Goal: Task Accomplishment & Management: Complete application form

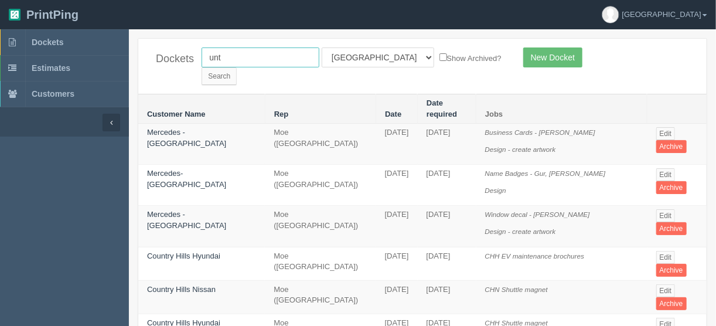
drag, startPoint x: 234, startPoint y: 59, endPoint x: 244, endPoint y: 133, distance: 75.1
click at [148, 63] on div "Dockets unt All Users Ali Ali Test 1 Aly Amy Ankit Arif Brandon Dan France Greg…" at bounding box center [422, 66] width 568 height 55
type input "menno"
click at [237, 67] on input "Search" at bounding box center [219, 76] width 35 height 18
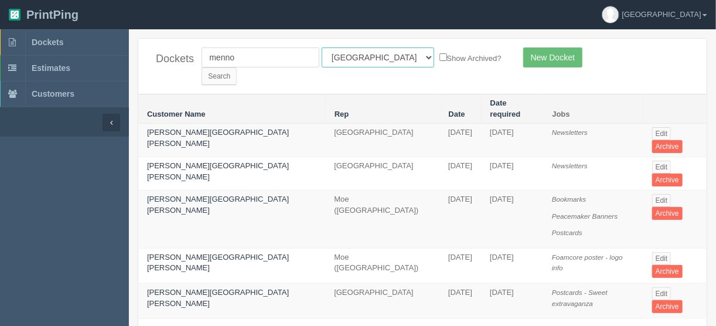
click at [373, 57] on select "All Users Ali Ali Test 1 Aly Amy Ankit Arif Brandon Dan France Greg Jim Mark Ma…" at bounding box center [378, 57] width 113 height 20
select select
click at [322, 47] on select "All Users Ali Ali Test 1 Aly Amy Ankit Arif Brandon Dan France Greg Jim Mark Ma…" at bounding box center [378, 57] width 113 height 20
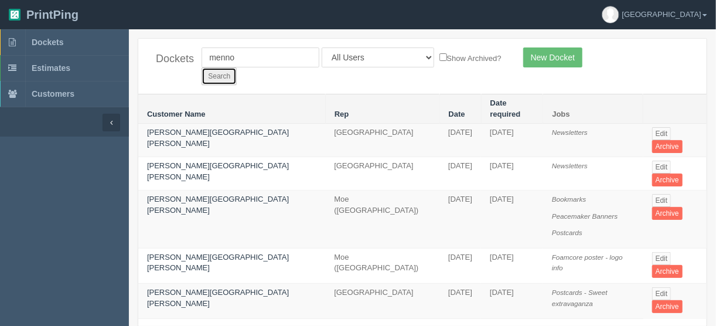
click at [237, 67] on input "Search" at bounding box center [219, 76] width 35 height 18
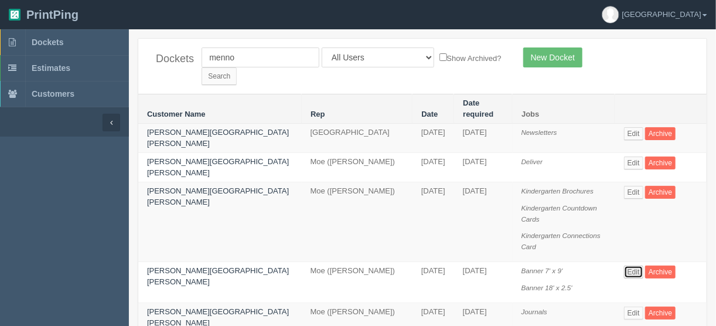
drag, startPoint x: 621, startPoint y: 219, endPoint x: 615, endPoint y: 218, distance: 6.0
click at [624, 265] on link "Edit" at bounding box center [633, 271] width 19 height 13
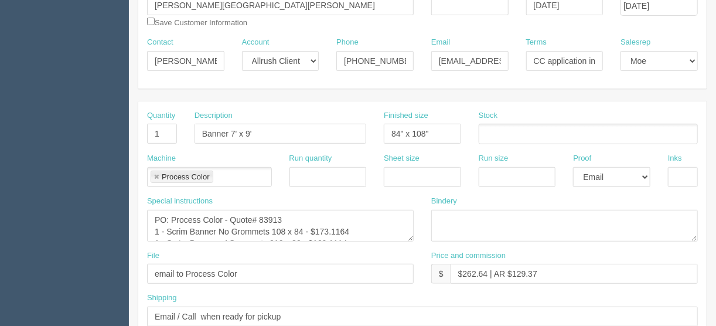
scroll to position [47, 0]
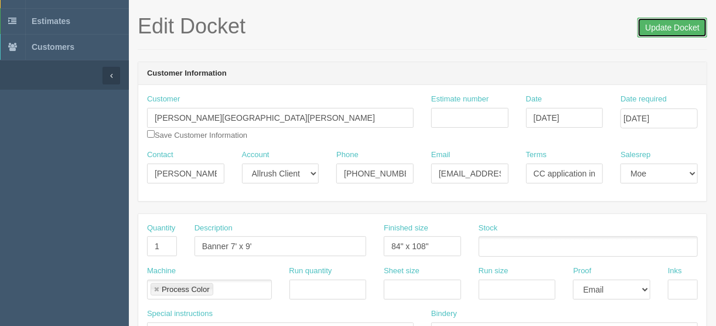
click at [661, 26] on input "Update Docket" at bounding box center [673, 28] width 70 height 20
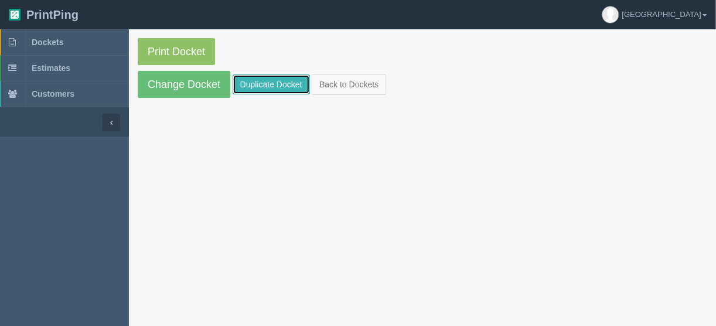
click at [278, 81] on link "Duplicate Docket" at bounding box center [271, 84] width 77 height 20
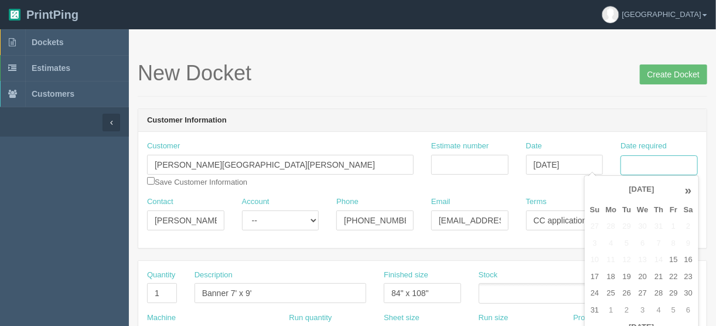
click at [665, 166] on input "Date required" at bounding box center [659, 165] width 77 height 20
click at [640, 291] on td "27" at bounding box center [642, 293] width 17 height 17
type input "[DATE]"
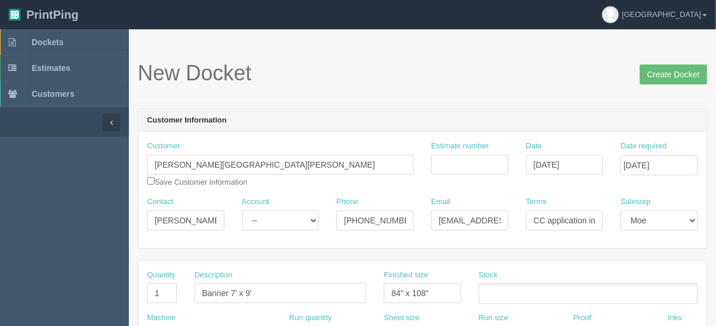
click at [475, 109] on header "Customer Information" at bounding box center [422, 120] width 568 height 23
drag, startPoint x: 219, startPoint y: 216, endPoint x: 48, endPoint y: 241, distance: 172.4
paste input "[PERSON_NAME] <[EMAIL_ADDRESS][DOMAIN_NAME]>"
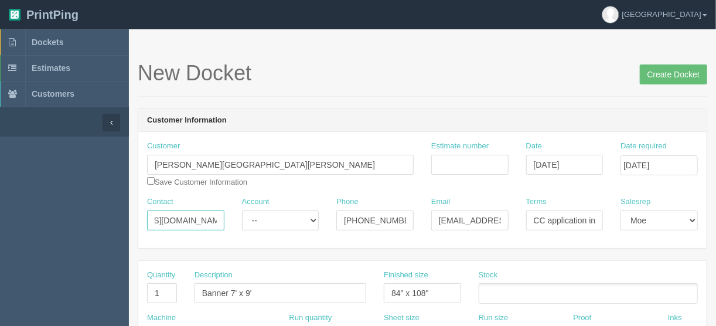
drag, startPoint x: 186, startPoint y: 217, endPoint x: 266, endPoint y: 223, distance: 80.5
click at [264, 224] on div "Contact [PERSON_NAME] <[EMAIL_ADDRESS][DOMAIN_NAME] Account -- Existing Client …" at bounding box center [422, 217] width 568 height 43
type input "[PERSON_NAME] <"
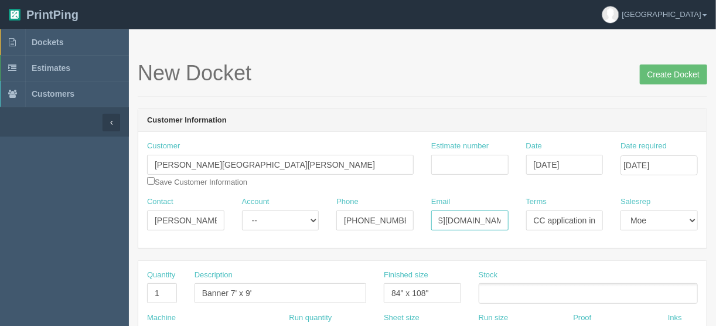
drag, startPoint x: 438, startPoint y: 217, endPoint x: 534, endPoint y: 222, distance: 96.2
click at [534, 222] on div "Contact [PERSON_NAME] < Account -- Existing Client Allrush Client Rep Client Ph…" at bounding box center [422, 217] width 568 height 43
paste input "development"
type input "[EMAIL_ADDRESS][DOMAIN_NAME]"
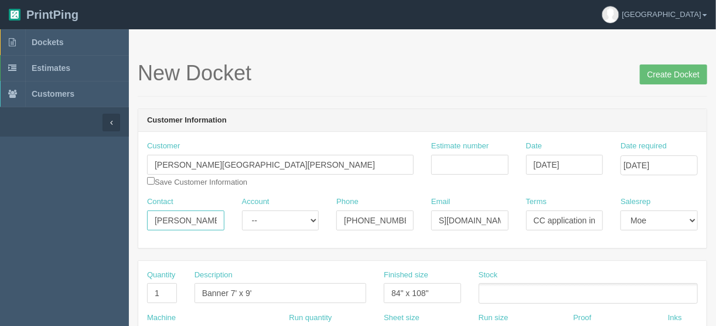
scroll to position [0, 0]
click at [198, 220] on input "[PERSON_NAME] <" at bounding box center [185, 220] width 77 height 20
type input "[PERSON_NAME]"
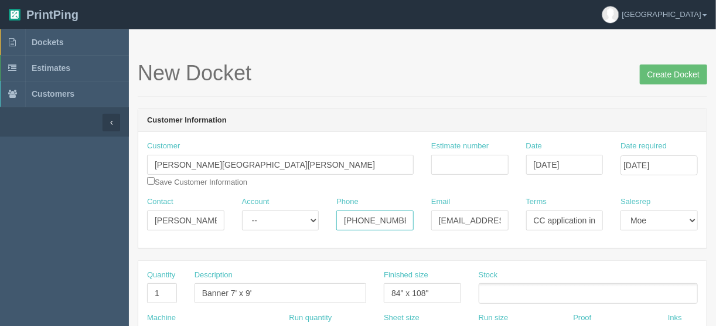
drag, startPoint x: 397, startPoint y: 219, endPoint x: 360, endPoint y: 222, distance: 36.4
click at [360, 222] on input "[PHONE_NUMBER]" at bounding box center [374, 220] width 77 height 20
type input "[PHONE_NUMBER]"
click at [151, 182] on input "checkbox" at bounding box center [151, 181] width 8 height 8
checkbox input "true"
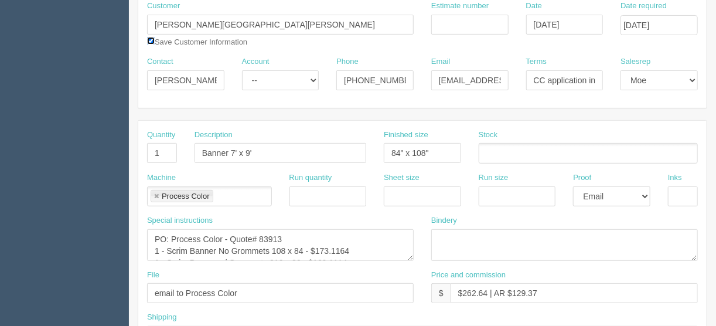
scroll to position [141, 0]
click at [168, 235] on textarea "PO: Process Color - Quote# 83913 1 - Scrim Banner No Grommets 108 x 84 - $173.1…" at bounding box center [280, 245] width 267 height 32
click at [236, 235] on textarea "PO: Process Color - Quote# 83913 1 - Scrim Banner No Grommets 108 x 84 - $173.1…" at bounding box center [280, 245] width 267 height 32
click at [287, 234] on textarea "PO: Process Color - Quote# 83913 1 - Scrim Banner No Grommets 108 x 84 - $173.1…" at bounding box center [280, 245] width 267 height 32
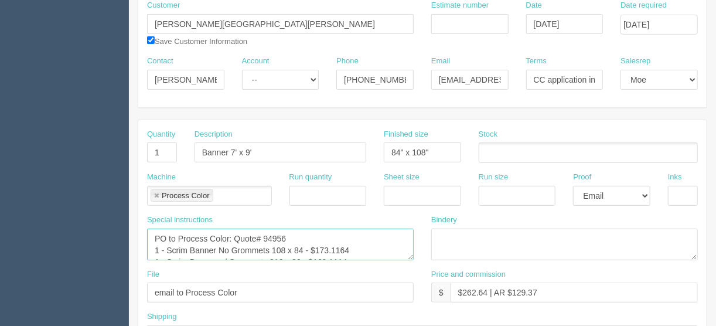
drag, startPoint x: 349, startPoint y: 246, endPoint x: 305, endPoint y: 247, distance: 44.0
click at [305, 247] on textarea "PO: Process Color - Quote# 83913 1 - Scrim Banner No Grommets 108 x 84 - $173.1…" at bounding box center [280, 245] width 267 height 32
click at [281, 246] on textarea "PO: Process Color - Quote# 83913 1 - Scrim Banner No Grommets 108 x 84 - $173.1…" at bounding box center [280, 245] width 267 height 32
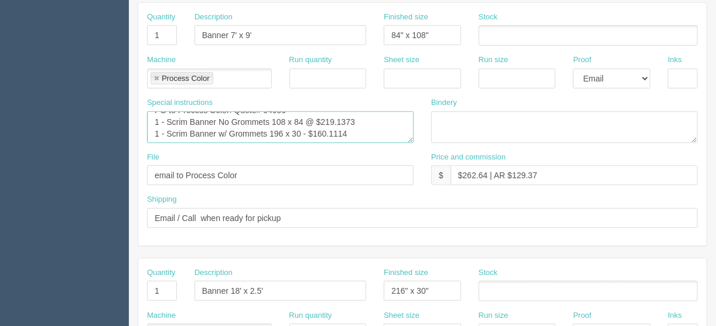
scroll to position [422, 0]
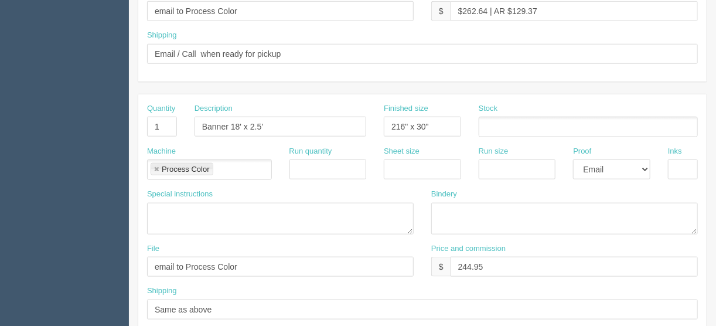
type textarea "PO to Process Color: Quote# 94956 1 - Scrim Banner No Grommets 108 x 84 @ $219.…"
click at [402, 124] on input "216" x 30"" at bounding box center [422, 127] width 77 height 20
type input "216" x 30""
drag, startPoint x: 502, startPoint y: 264, endPoint x: 429, endPoint y: 265, distance: 72.7
click at [427, 265] on div "Price and commission $ 244.95" at bounding box center [564, 264] width 284 height 43
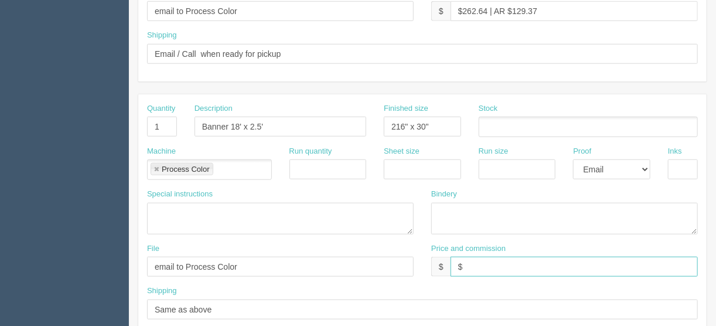
type input "$Included above"
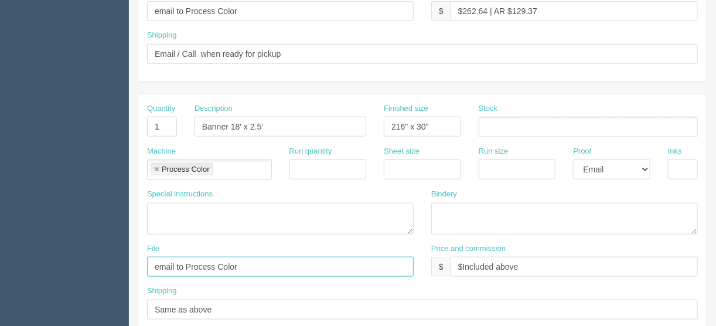
drag, startPoint x: 241, startPoint y: 263, endPoint x: 118, endPoint y: 260, distance: 123.7
click at [118, 260] on section "Dockets Estimates Customers" at bounding box center [358, 124] width 716 height 1035
type input "Emailed to vendor"
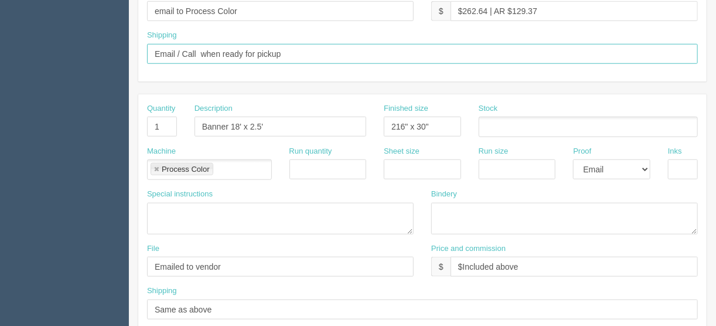
drag, startPoint x: 287, startPoint y: 49, endPoint x: 105, endPoint y: 54, distance: 182.3
click at [113, 49] on section "Dockets Estimates Customers" at bounding box center [358, 124] width 716 height 1035
type input "Call/email when ready"
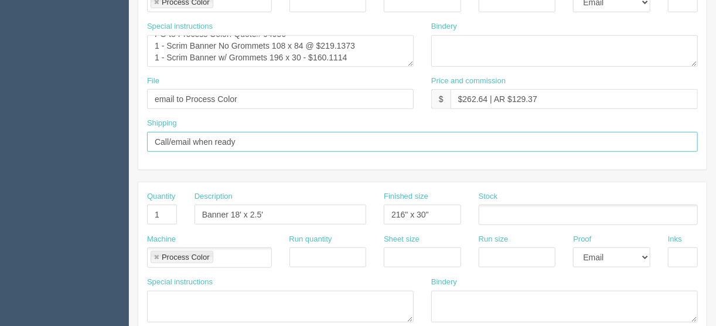
scroll to position [328, 0]
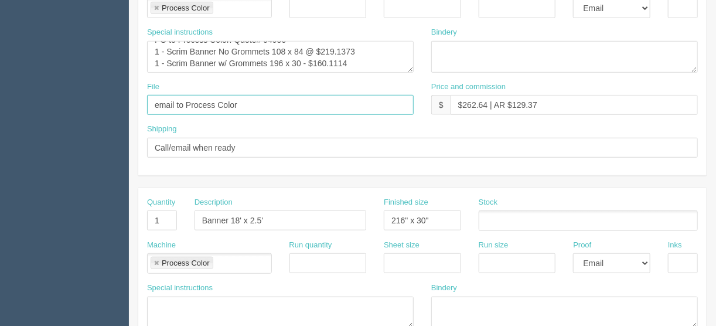
drag, startPoint x: 246, startPoint y: 101, endPoint x: 110, endPoint y: 100, distance: 135.4
click at [114, 101] on section "Dockets Estimates Customers" at bounding box center [358, 218] width 716 height 1035
type input "Emailed to vendor"
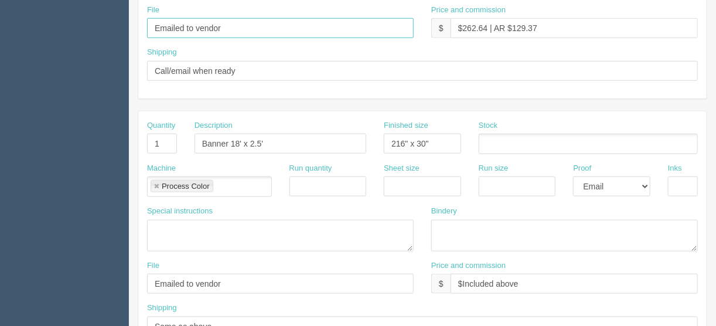
scroll to position [404, 0]
click at [646, 181] on select "-- Email Hard Copy" at bounding box center [611, 188] width 77 height 20
select select
click at [573, 178] on select "-- Email Hard Copy" at bounding box center [611, 188] width 77 height 20
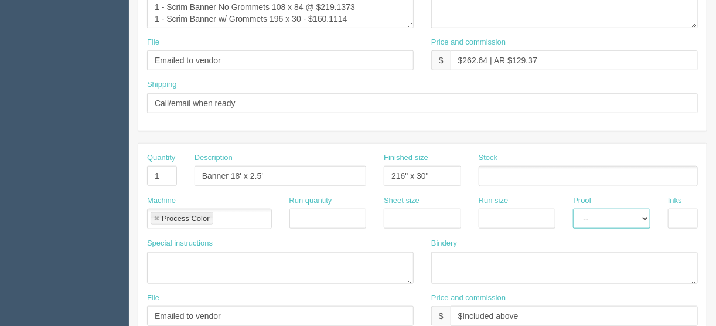
scroll to position [357, 0]
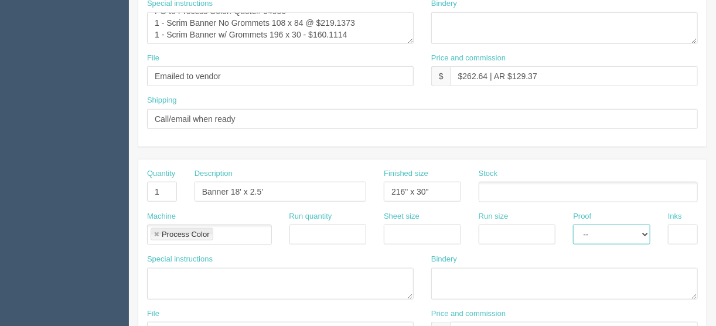
click at [648, 232] on select "-- Email Hard Copy" at bounding box center [611, 234] width 77 height 20
click at [642, 230] on select "-- Email Hard Copy" at bounding box center [611, 234] width 77 height 20
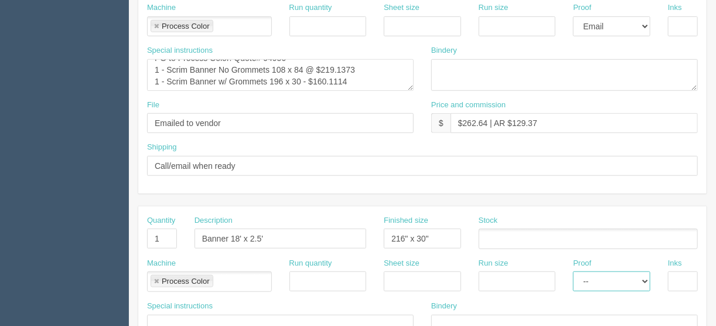
click at [155, 279] on link at bounding box center [156, 282] width 7 height 8
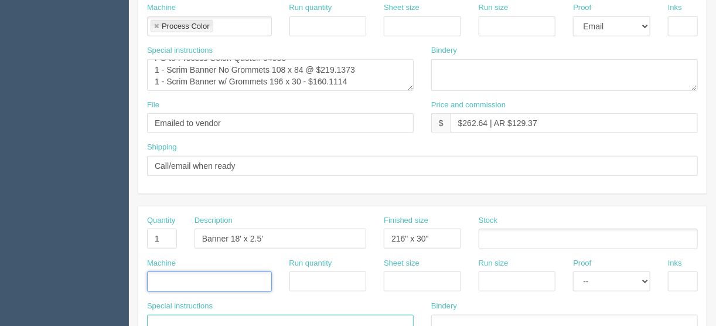
drag, startPoint x: 154, startPoint y: 315, endPoint x: 154, endPoint y: 270, distance: 45.1
click at [155, 316] on textarea at bounding box center [280, 331] width 267 height 32
click at [156, 26] on link at bounding box center [156, 27] width 7 height 8
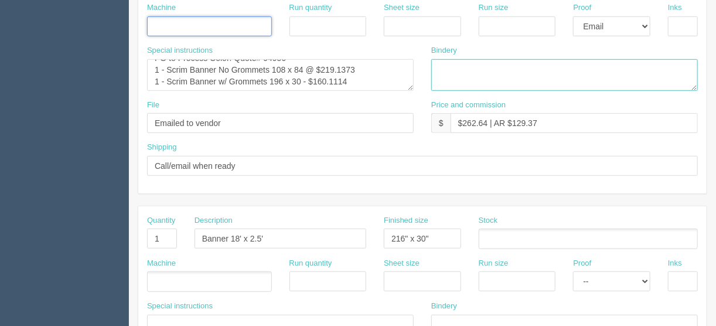
click at [472, 79] on textarea at bounding box center [564, 75] width 267 height 32
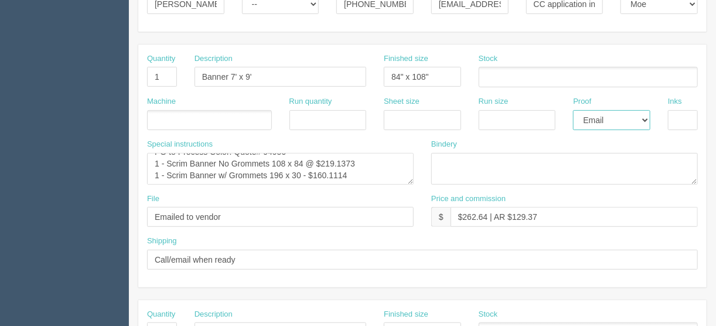
click at [645, 117] on select "-- Email Hard Copy" at bounding box center [611, 120] width 77 height 20
select select
click at [573, 110] on select "-- Email Hard Copy" at bounding box center [611, 120] width 77 height 20
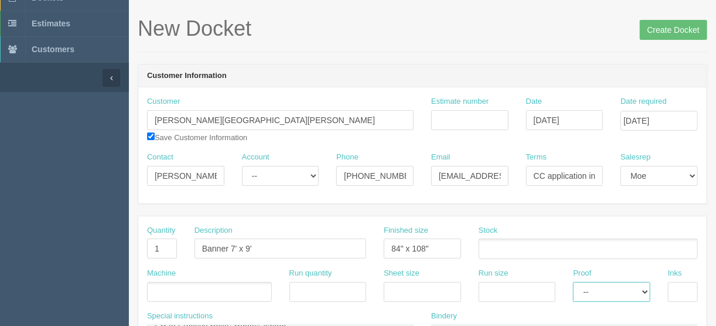
scroll to position [29, 0]
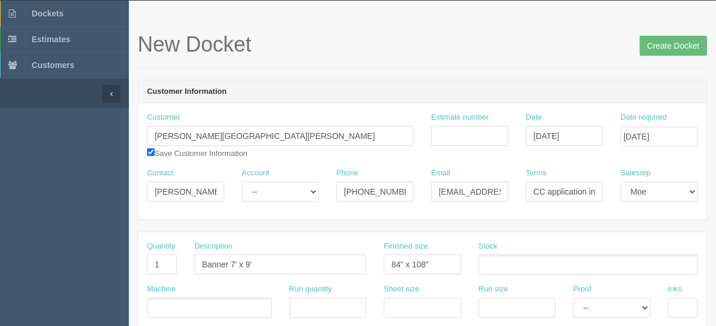
click at [160, 301] on ul at bounding box center [209, 308] width 125 height 21
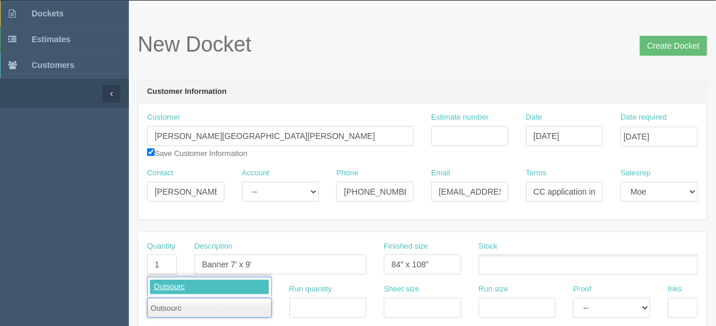
type input "Outsource"
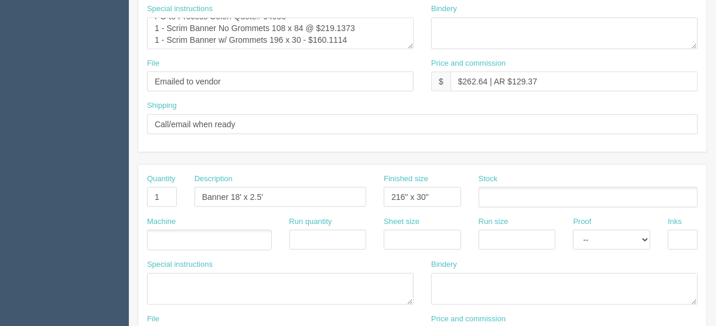
scroll to position [357, 0]
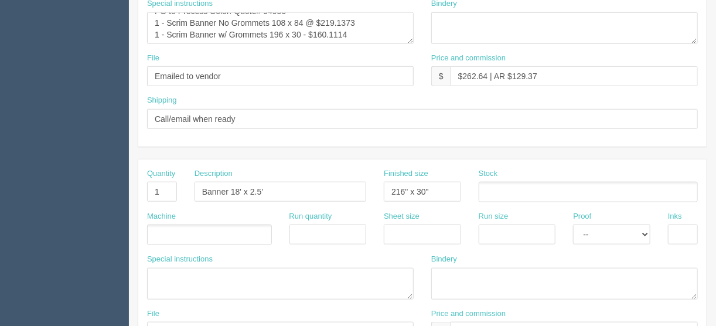
click at [161, 225] on ul at bounding box center [209, 234] width 125 height 21
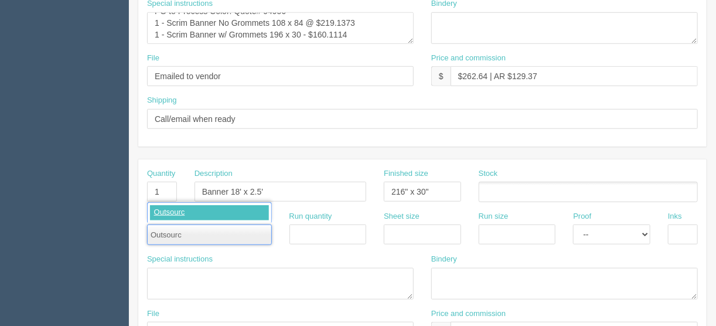
type input "Outsource"
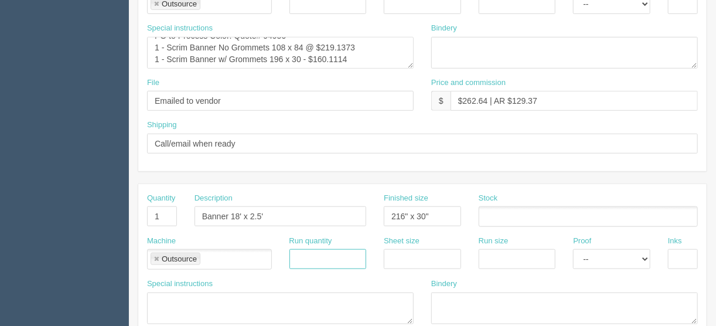
scroll to position [310, 0]
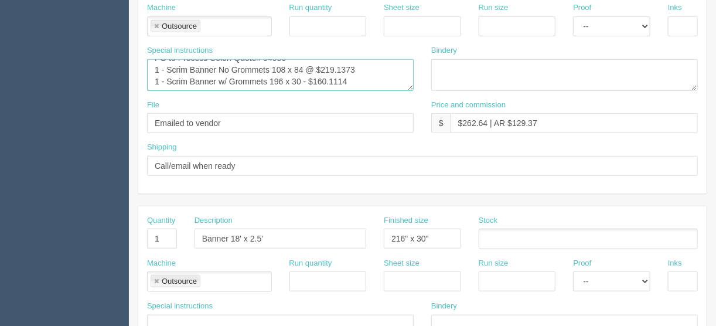
drag, startPoint x: 349, startPoint y: 76, endPoint x: 316, endPoint y: 80, distance: 33.1
click at [316, 80] on textarea "PO: Process Color - Quote# 83913 1 - Scrim Banner No Grommets 108 x 84 - $173.1…" at bounding box center [280, 75] width 267 height 32
click at [305, 78] on textarea "PO: Process Color - Quote# 83913 1 - Scrim Banner No Grommets 108 x 84 - $173.1…" at bounding box center [280, 75] width 267 height 32
drag, startPoint x: 408, startPoint y: 69, endPoint x: 364, endPoint y: 81, distance: 46.2
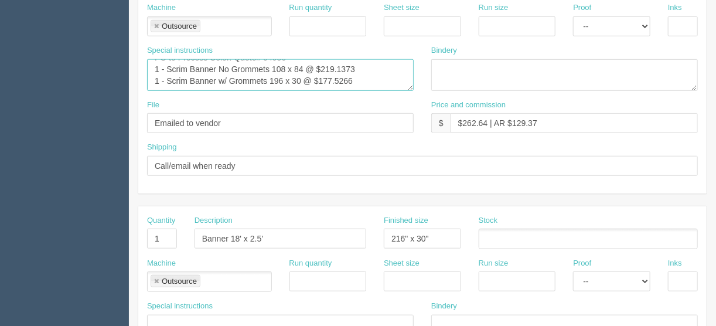
click at [408, 82] on textarea "PO: Process Color - Quote# 83913 1 - Scrim Banner No Grommets 108 x 84 - $173.1…" at bounding box center [280, 75] width 267 height 32
click at [279, 79] on textarea "PO: Process Color - Quote# 83913 1 - Scrim Banner No Grommets 108 x 84 - $173.1…" at bounding box center [280, 75] width 267 height 32
drag, startPoint x: 225, startPoint y: 77, endPoint x: 224, endPoint y: 96, distance: 18.8
click at [225, 78] on textarea "PO: Process Color - Quote# 83913 1 - Scrim Banner No Grommets 108 x 84 - $173.1…" at bounding box center [280, 75] width 267 height 32
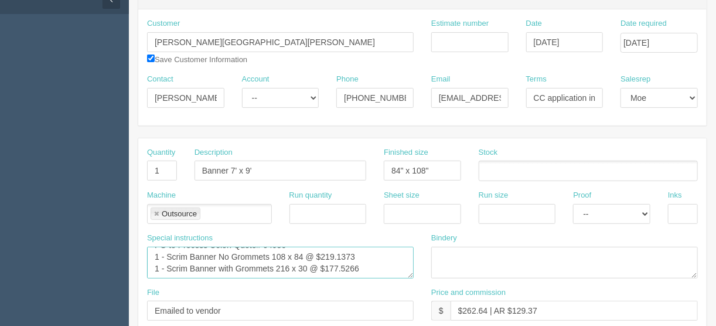
scroll to position [76, 0]
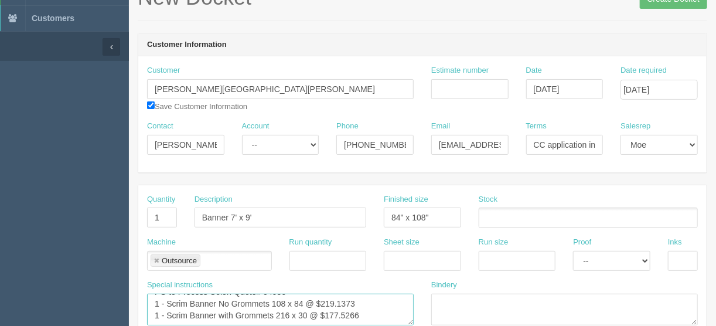
type textarea "PO to Process Color: Quote# 94956 1 - Scrim Banner No Grommets 108 x 84 @ $219.…"
drag, startPoint x: 529, startPoint y: 144, endPoint x: 543, endPoint y: 164, distance: 24.7
click at [635, 140] on div "Contact [PERSON_NAME] Account -- Existing Client Allrush Client Rep Client Phon…" at bounding box center [422, 142] width 568 height 43
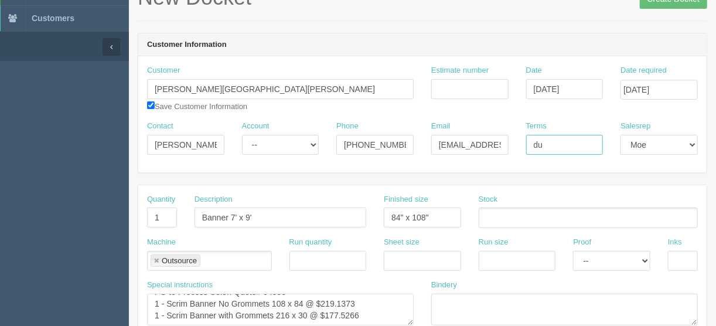
type input "Due on receipt"
click at [696, 141] on select "[PERSON_NAME] Mikayla [PERSON_NAME] [PERSON_NAME] [PERSON_NAME] [PERSON_NAME] […" at bounding box center [659, 145] width 77 height 20
select select "14"
click at [621, 135] on select "[PERSON_NAME] Mikayla [PERSON_NAME] [PERSON_NAME] [PERSON_NAME] [PERSON_NAME] […" at bounding box center [659, 145] width 77 height 20
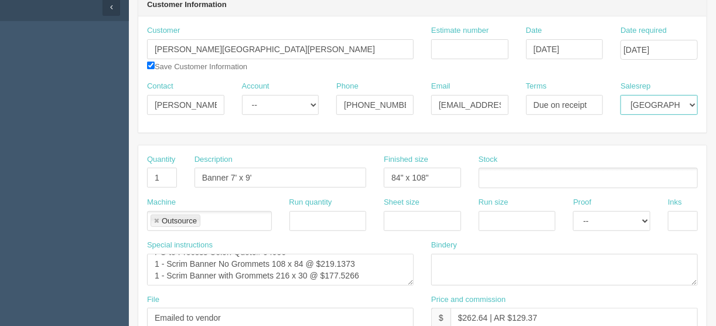
scroll to position [216, 0]
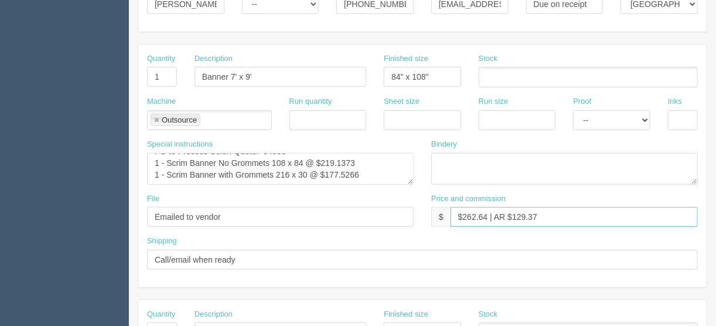
drag, startPoint x: 488, startPoint y: 214, endPoint x: 461, endPoint y: 215, distance: 26.4
click at [461, 215] on input "$262.64 | AR $129.37" at bounding box center [574, 217] width 247 height 20
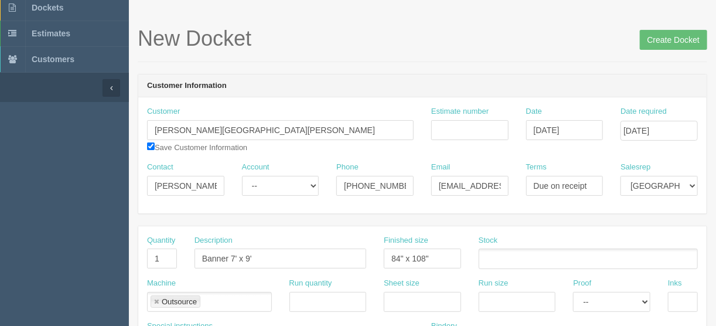
scroll to position [0, 0]
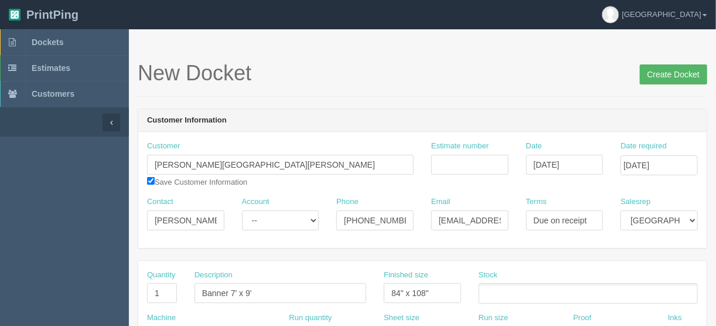
type input "$652.49 | FL $27.08 | AR $177.50"
click at [666, 74] on input "Create Docket" at bounding box center [673, 74] width 67 height 20
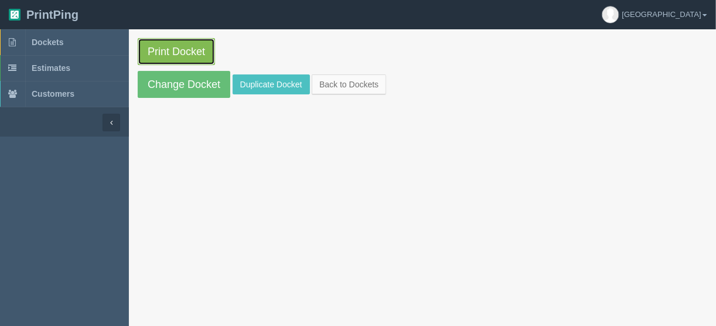
click at [162, 53] on link "Print Docket" at bounding box center [176, 51] width 77 height 27
